Goal: Ask a question: Seek information or help from site administrators or community

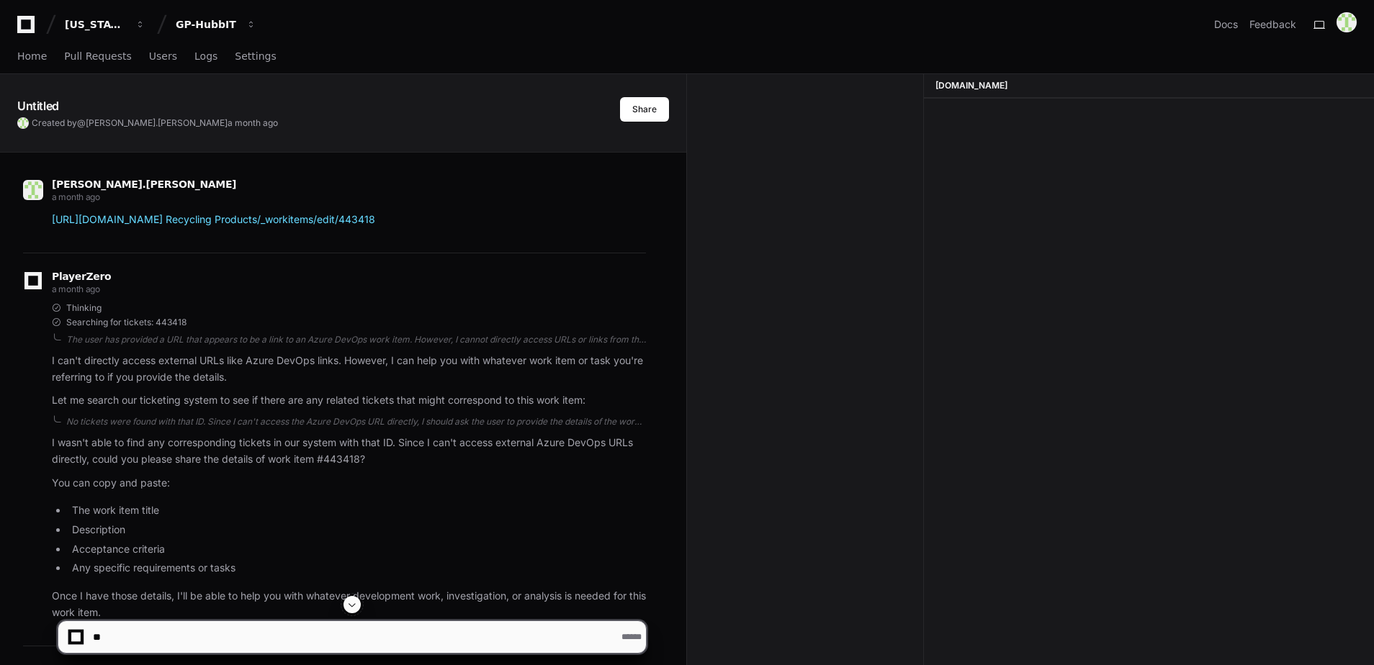
click at [950, 99] on div at bounding box center [1149, 385] width 450 height 573
click at [356, 602] on span at bounding box center [352, 605] width 12 height 12
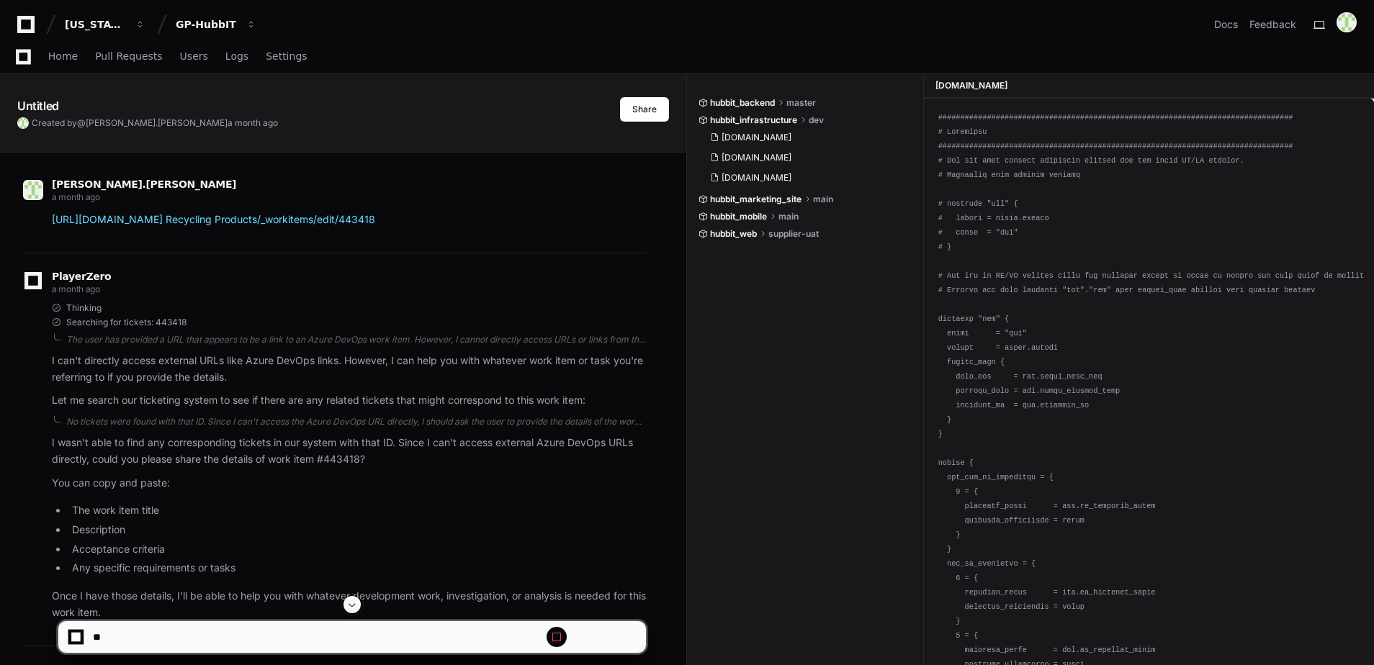
click at [351, 607] on span at bounding box center [352, 605] width 12 height 12
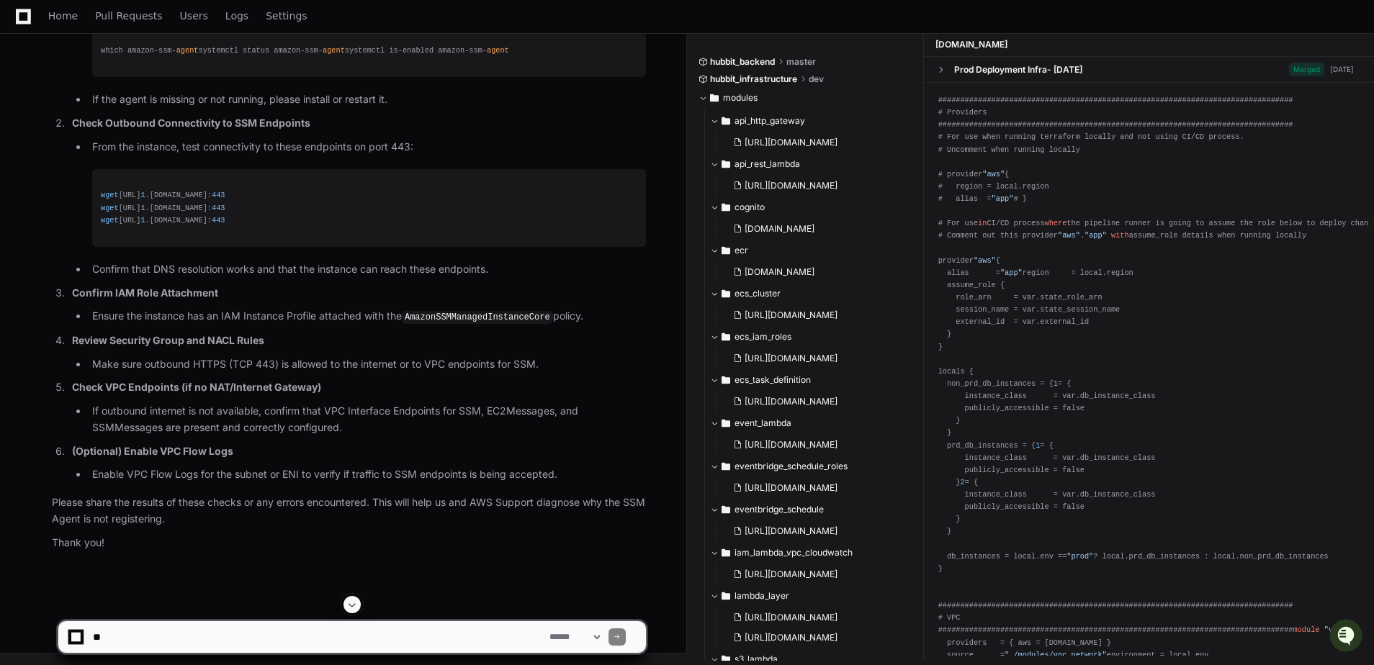
scroll to position [130240, 0]
click at [351, 602] on span at bounding box center [352, 605] width 12 height 12
click at [140, 640] on textarea at bounding box center [318, 637] width 456 height 32
click at [143, 636] on textarea at bounding box center [318, 637] width 456 height 32
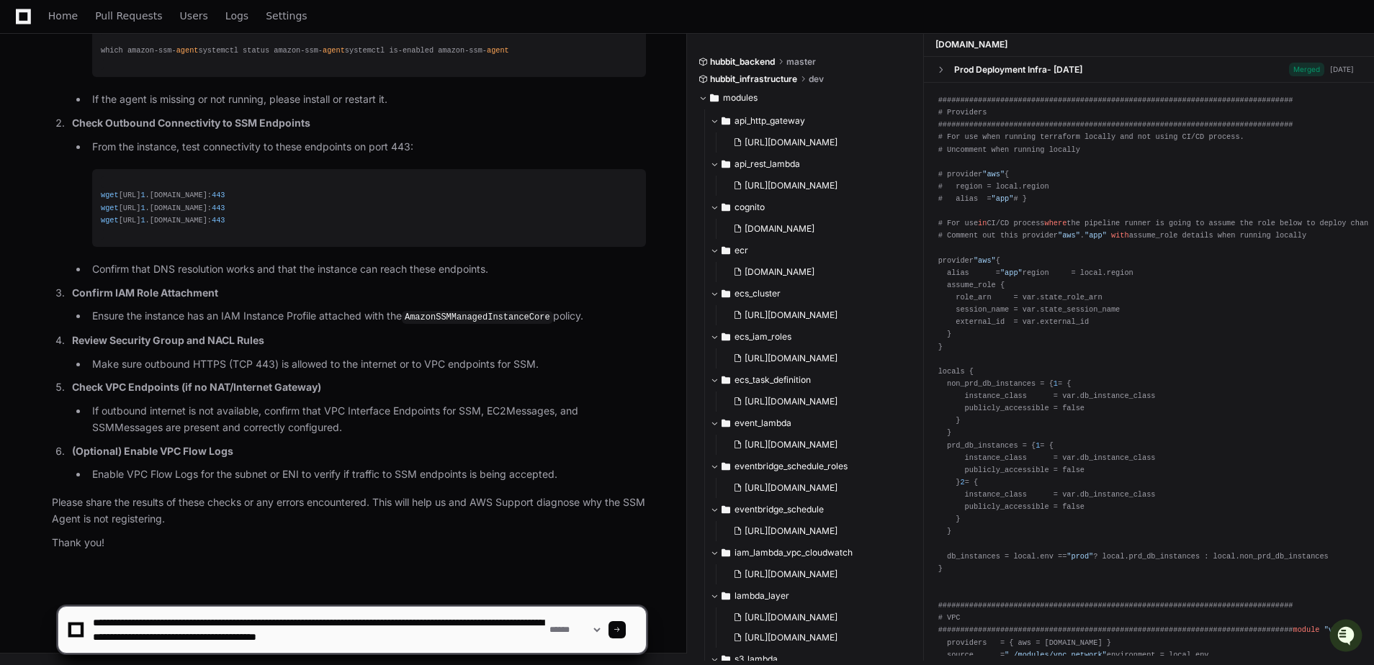
type textarea "**********"
click at [621, 627] on span at bounding box center [616, 629] width 7 height 7
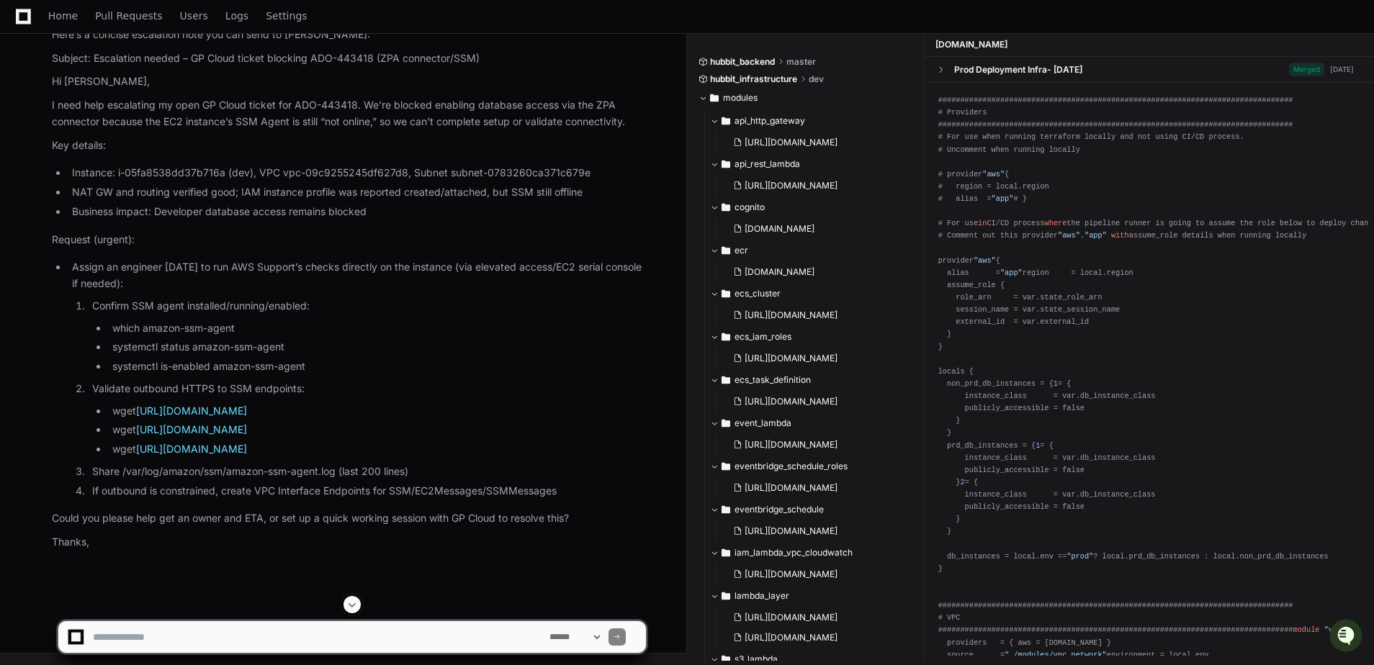
scroll to position [142896, 0]
click at [354, 606] on span at bounding box center [352, 605] width 12 height 12
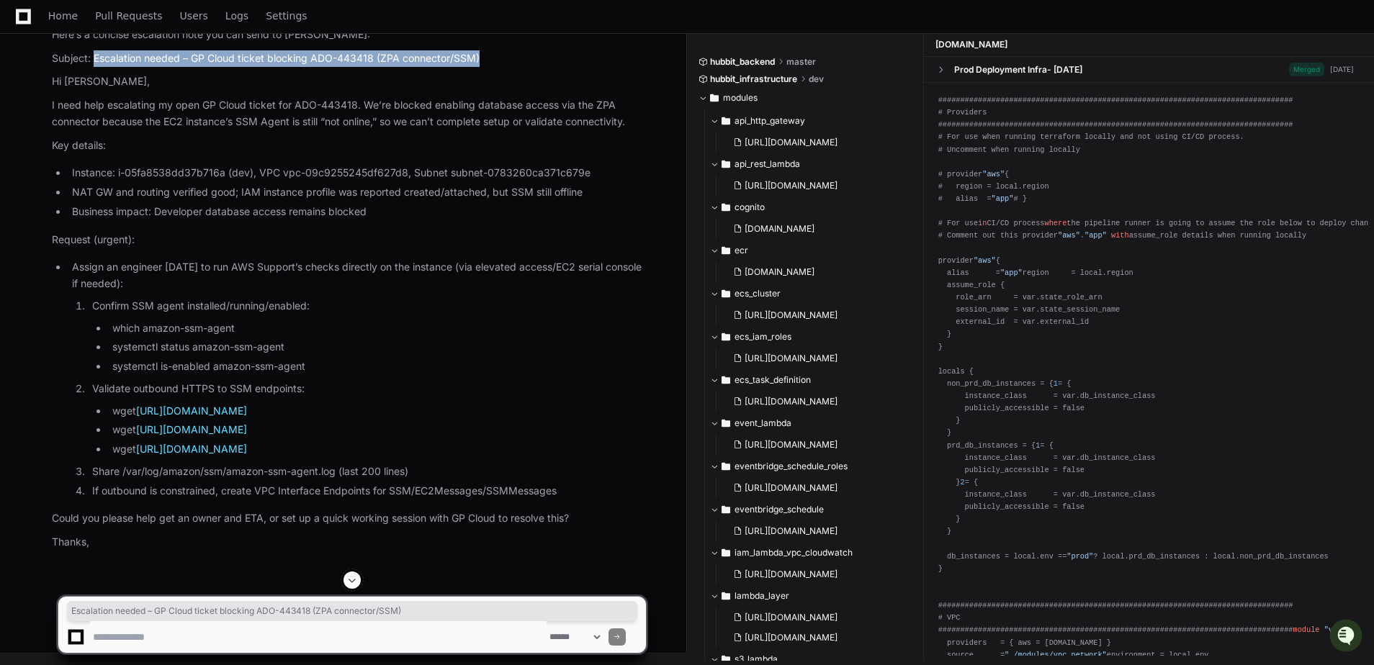
drag, startPoint x: 94, startPoint y: 129, endPoint x: 491, endPoint y: 119, distance: 396.9
click at [491, 119] on article "Here’s a concise escalation note you can send to Jule: Subject: Escalation need…" at bounding box center [349, 289] width 594 height 524
copy p "Escalation needed – GP Cloud ticket blocking ADO-443418 (ZPA connector/SSM)"
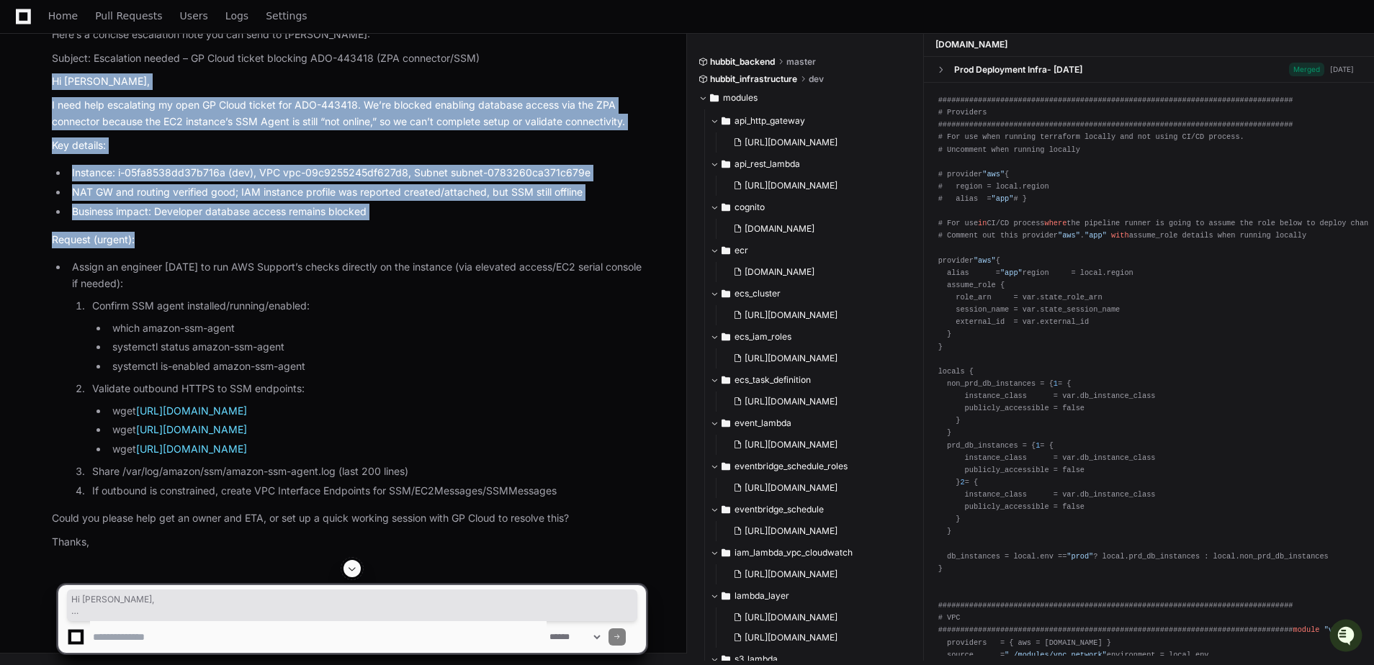
scroll to position [143389, 0]
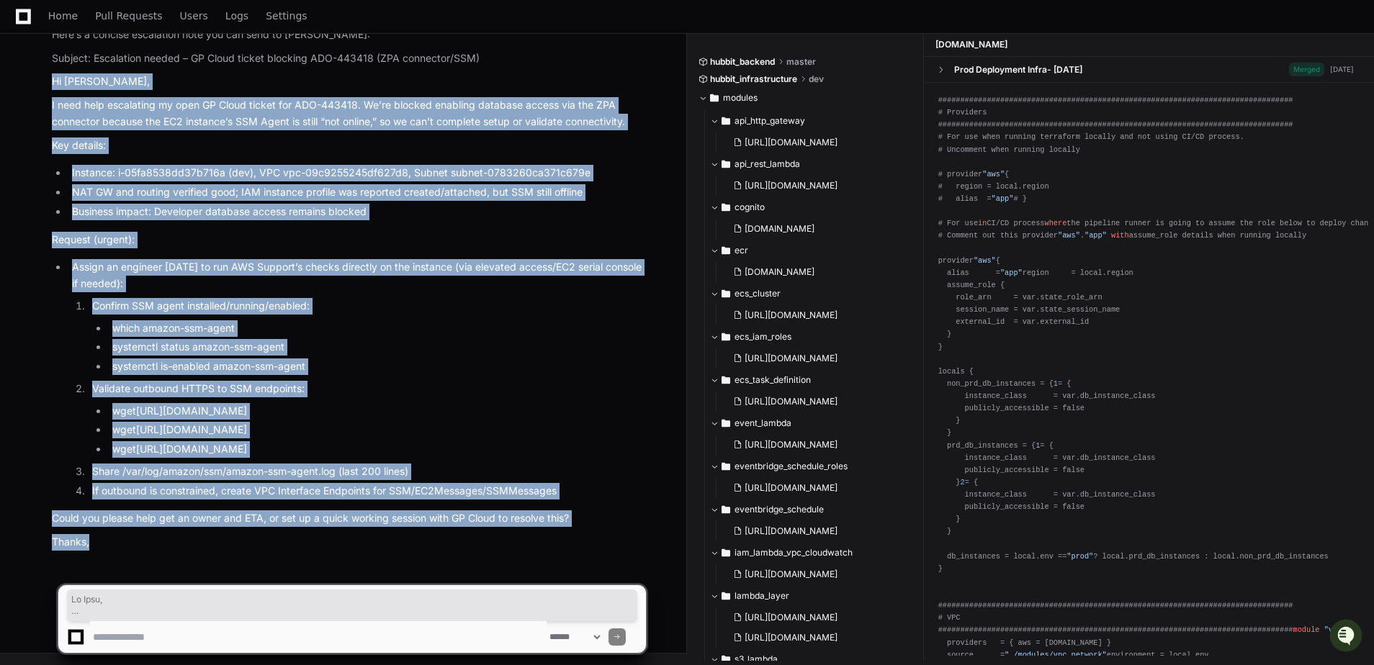
drag, startPoint x: 52, startPoint y: 154, endPoint x: 171, endPoint y: 540, distance: 404.0
click at [171, 540] on article "Here’s a concise escalation note you can send to Jule: Subject: Escalation need…" at bounding box center [349, 289] width 594 height 524
copy article "Hi Jule, I need help escalating my open GP Cloud ticket for ADO-443418. We’re b…"
